Goal: Use online tool/utility: Utilize a website feature to perform a specific function

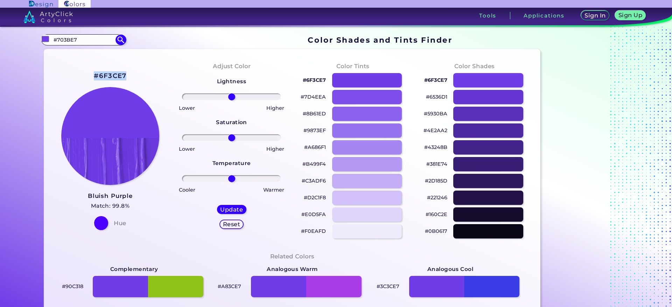
scroll to position [53, 0]
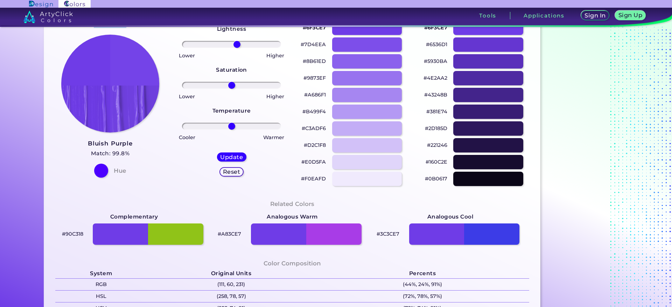
drag, startPoint x: 230, startPoint y: 89, endPoint x: 236, endPoint y: 91, distance: 6.3
type input "12"
click at [236, 48] on input "range" at bounding box center [231, 44] width 99 height 7
click at [486, 119] on div at bounding box center [488, 112] width 70 height 14
type input "#381e74"
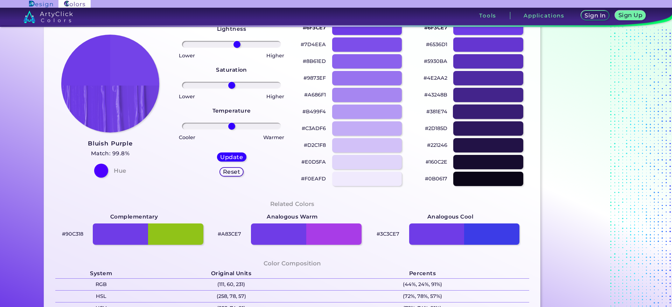
type input "0"
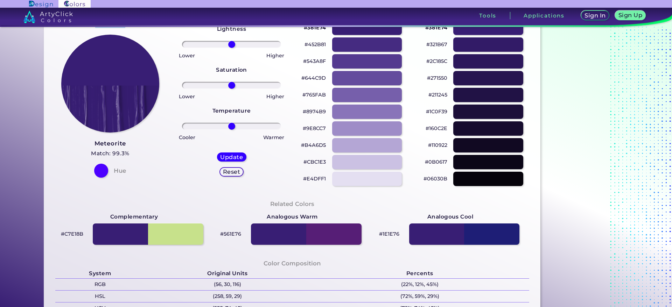
drag, startPoint x: 142, startPoint y: 85, endPoint x: 88, endPoint y: 84, distance: 54.6
click at [88, 84] on div "#381E74 Meteorite Match: 99.3% Hue" at bounding box center [111, 97] width 122 height 190
drag, startPoint x: 101, startPoint y: 84, endPoint x: 145, endPoint y: 63, distance: 49.0
click at [145, 63] on div "#381E74 Meteorite Match: 99.3% Hue" at bounding box center [111, 97] width 122 height 190
click at [489, 69] on div at bounding box center [488, 61] width 70 height 14
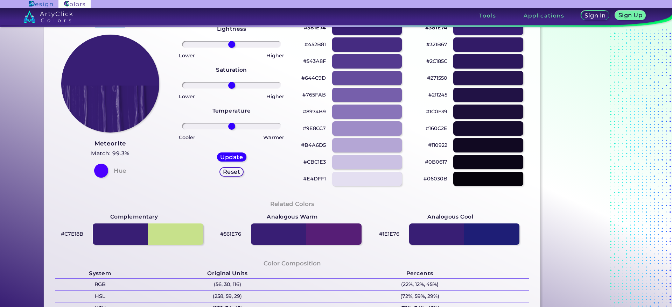
type input "#2c185c"
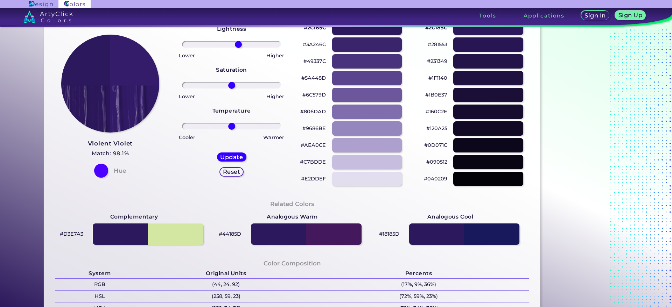
drag, startPoint x: 231, startPoint y: 91, endPoint x: 237, endPoint y: 91, distance: 5.6
type input "15"
click at [237, 48] on input "range" at bounding box center [231, 44] width 99 height 7
click at [226, 160] on h5 "Update" at bounding box center [231, 157] width 20 height 5
type input "#341c6b"
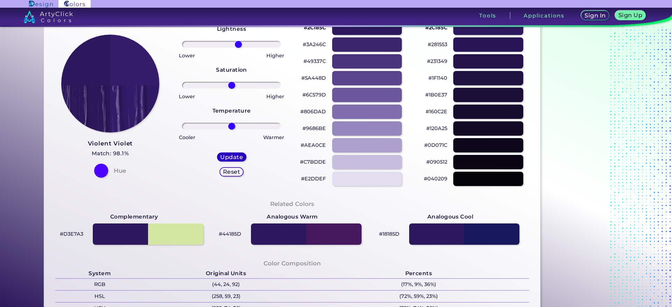
type input "0"
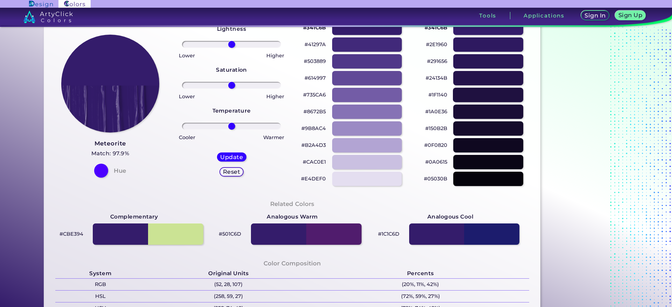
click at [501, 102] on div at bounding box center [488, 95] width 70 height 14
type input "#1f1140"
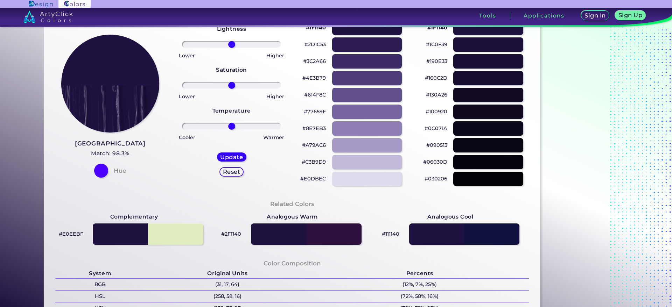
drag, startPoint x: 144, startPoint y: 83, endPoint x: 142, endPoint y: 87, distance: 4.4
click at [142, 87] on div "#1F1140 Haiti Match: 98.3% Hue" at bounding box center [111, 97] width 122 height 190
